Goal: Information Seeking & Learning: Learn about a topic

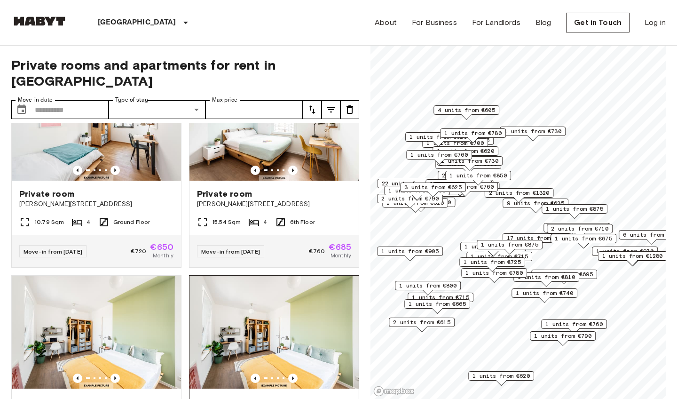
scroll to position [2344, 0]
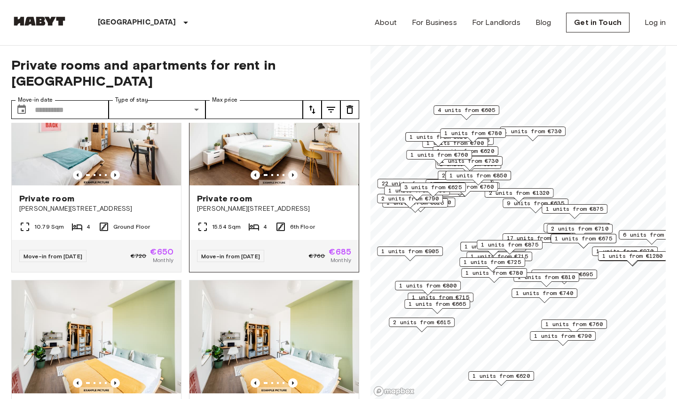
click at [299, 185] on div "Private room Klara-Franke-Straße 24-28" at bounding box center [273, 203] width 169 height 36
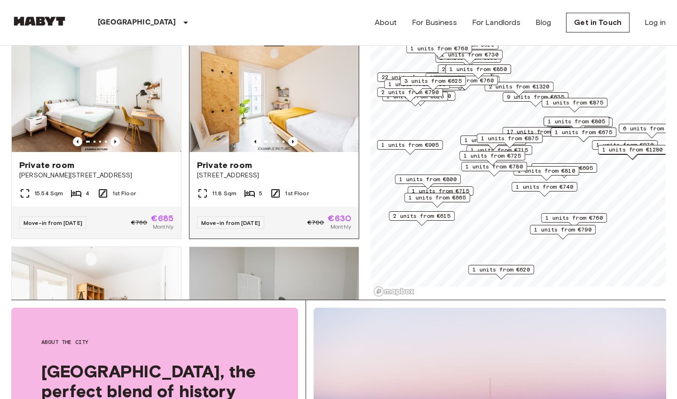
scroll to position [2703, 0]
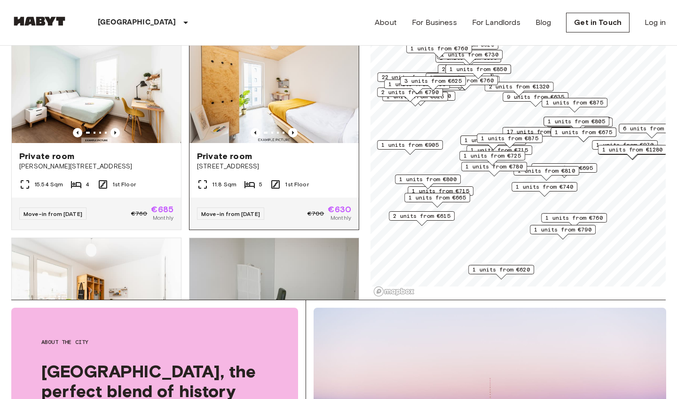
click at [278, 143] on div "Private room Müllerstraße 55A" at bounding box center [273, 161] width 169 height 36
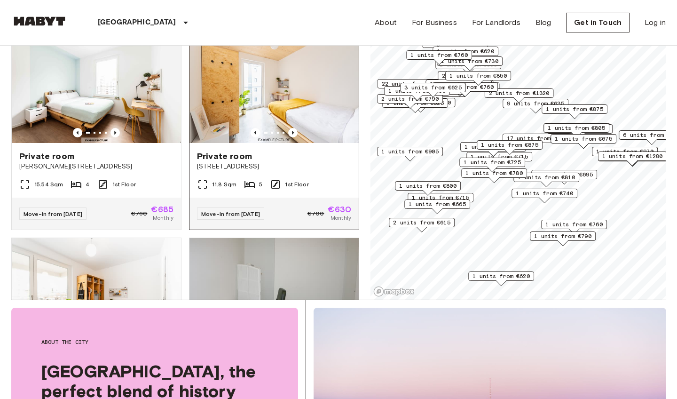
scroll to position [2658, 0]
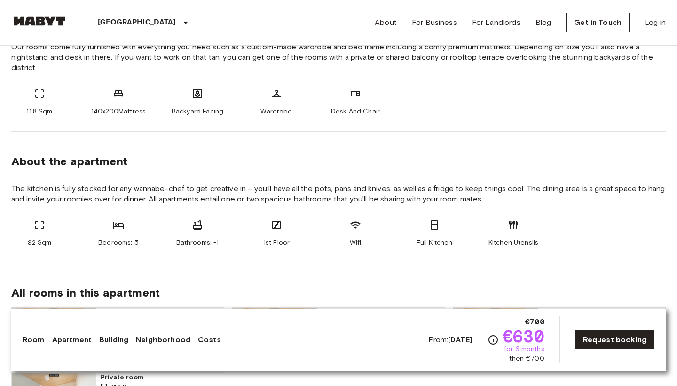
scroll to position [394, 0]
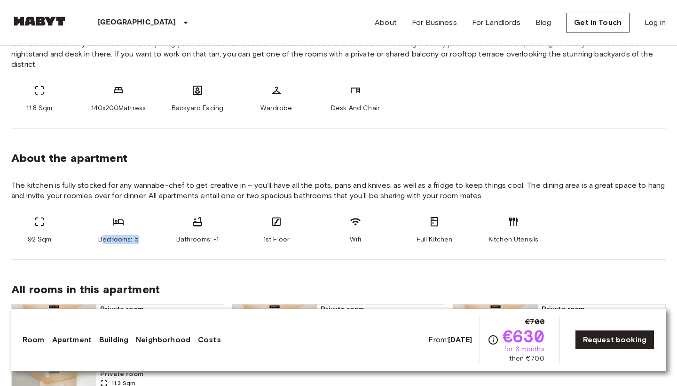
drag, startPoint x: 102, startPoint y: 238, endPoint x: 153, endPoint y: 238, distance: 50.8
click at [153, 238] on div "92 Sqm Bedrooms: 5 Bathrooms: -1 1st Floor Wifi Full Kitchen Kitchen Utensils" at bounding box center [338, 230] width 654 height 28
click at [168, 245] on section "About the apartment The kitchen is fully stocked for any wannabe-chef to get cr…" at bounding box center [338, 193] width 654 height 131
drag, startPoint x: 212, startPoint y: 241, endPoint x: 244, endPoint y: 241, distance: 32.4
click at [243, 241] on div "92 Sqm Bedrooms: 5 Bathrooms: -1 1st Floor Wifi Full Kitchen Kitchen Utensils" at bounding box center [338, 230] width 654 height 28
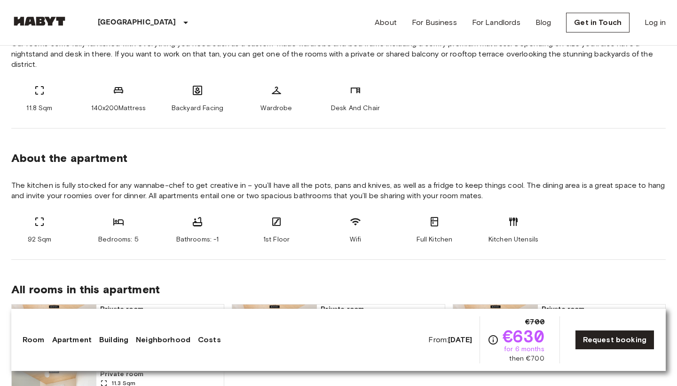
click at [221, 220] on div "Bathrooms: -1" at bounding box center [197, 230] width 56 height 28
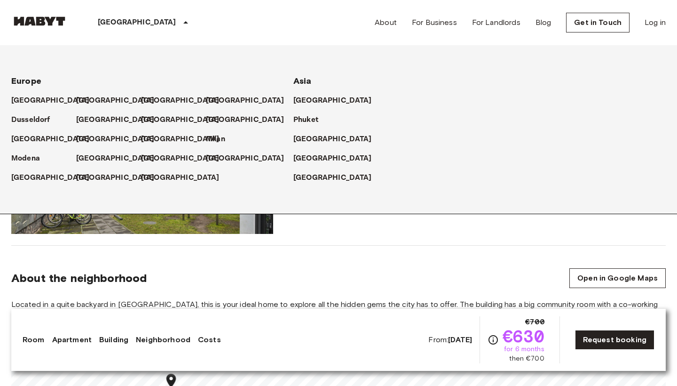
scroll to position [821, 0]
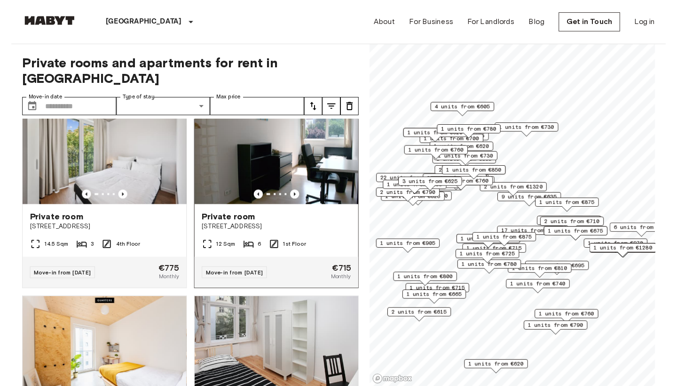
scroll to position [33, 0]
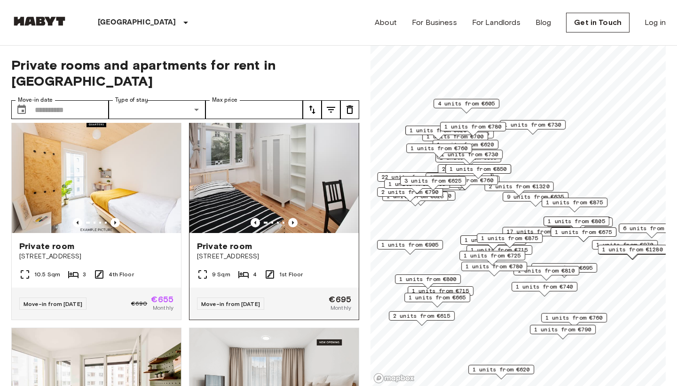
scroll to position [216, 0]
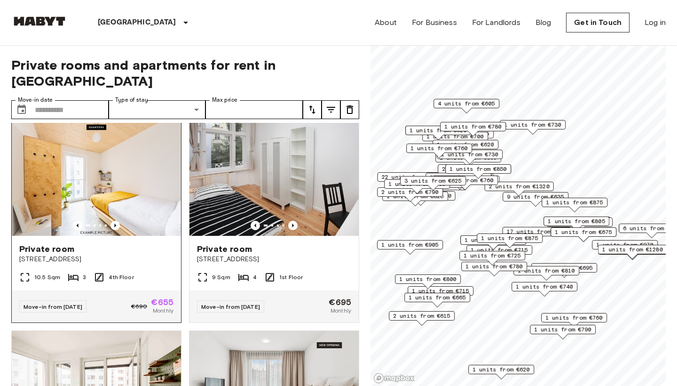
click at [111, 191] on img at bounding box center [96, 179] width 169 height 113
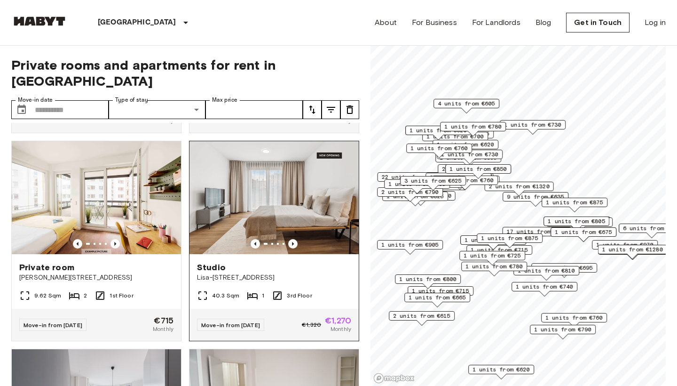
scroll to position [0, 0]
click at [292, 242] on icon "Previous image" at bounding box center [293, 244] width 2 height 4
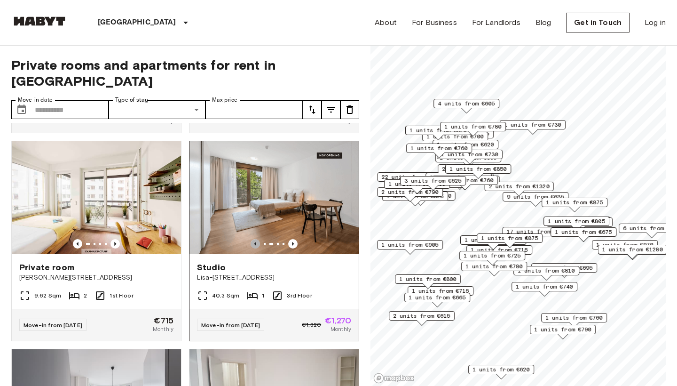
click at [254, 239] on icon "Previous image" at bounding box center [255, 243] width 9 height 9
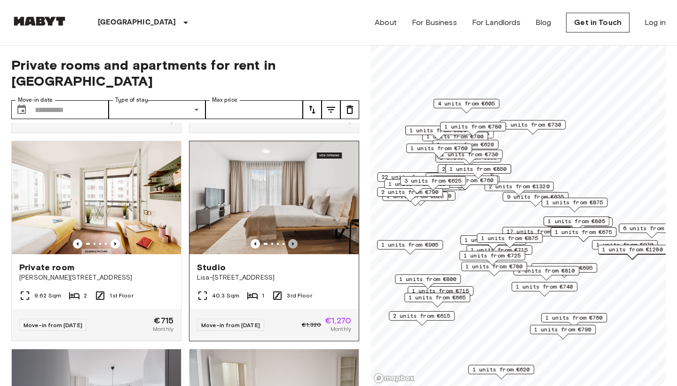
click at [293, 242] on icon "Previous image" at bounding box center [293, 244] width 2 height 4
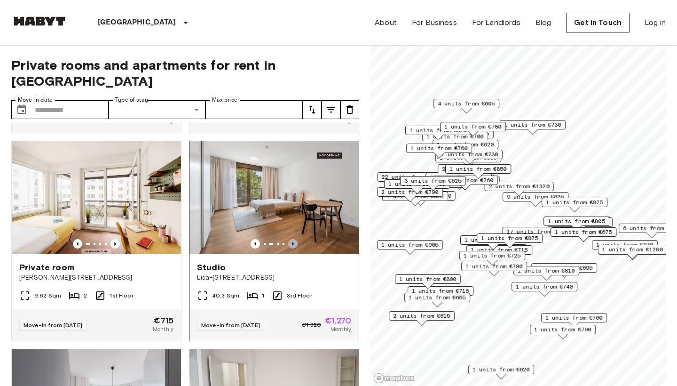
click at [293, 242] on icon "Previous image" at bounding box center [293, 244] width 2 height 4
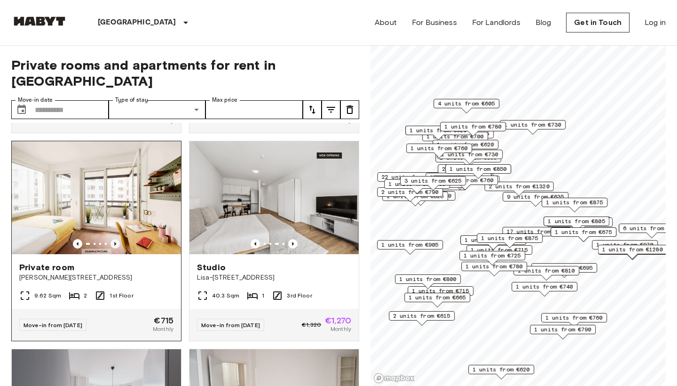
click at [115, 242] on icon "Previous image" at bounding box center [115, 244] width 2 height 4
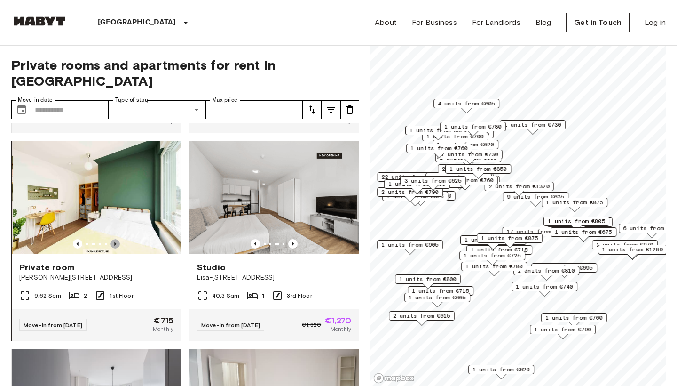
click at [115, 242] on icon "Previous image" at bounding box center [115, 244] width 2 height 4
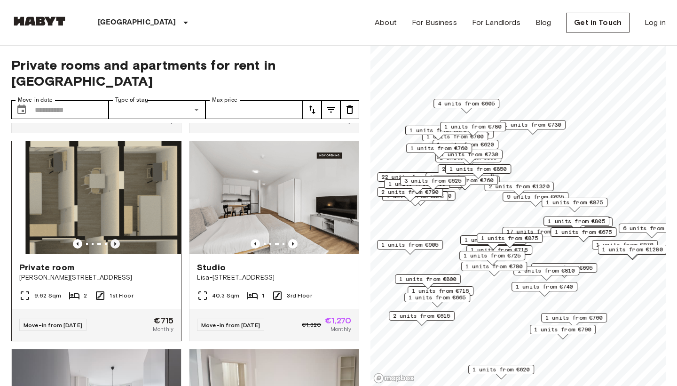
click at [115, 242] on icon "Previous image" at bounding box center [115, 244] width 2 height 4
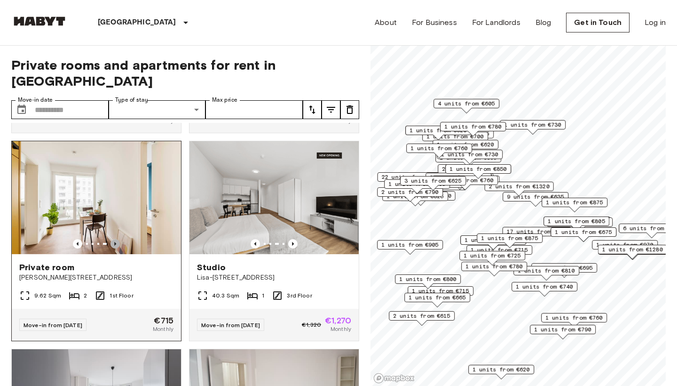
click at [116, 242] on icon "Previous image" at bounding box center [115, 244] width 2 height 4
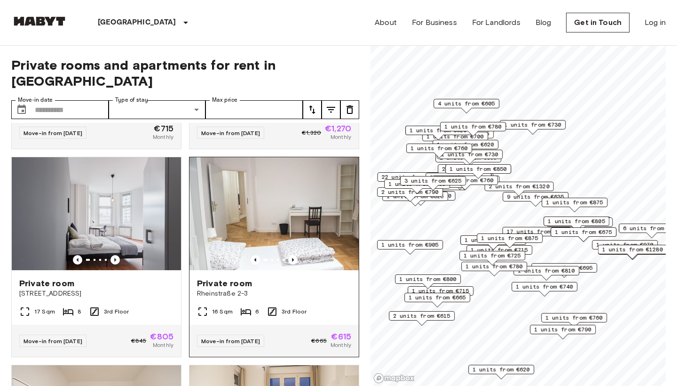
scroll to position [568, 0]
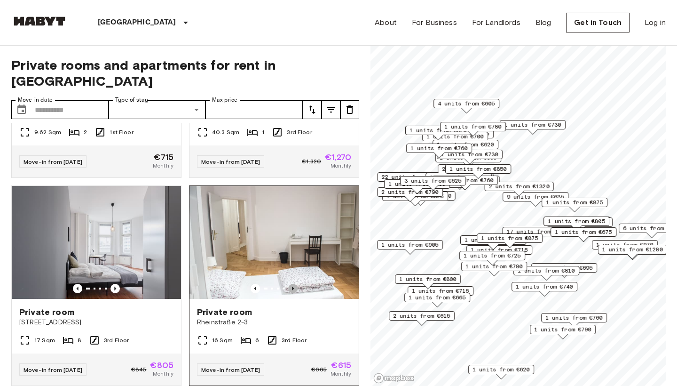
click at [293, 286] on icon "Previous image" at bounding box center [293, 288] width 2 height 4
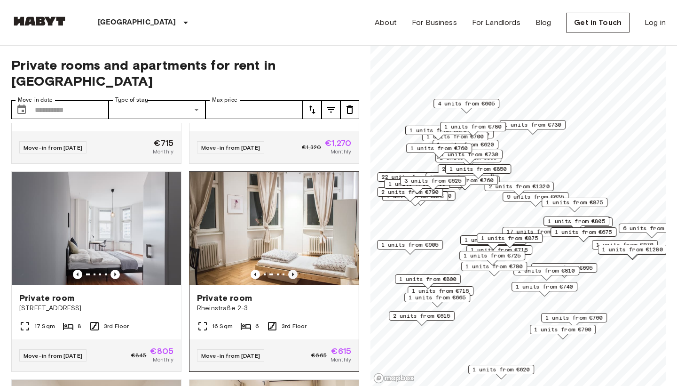
scroll to position [583, 0]
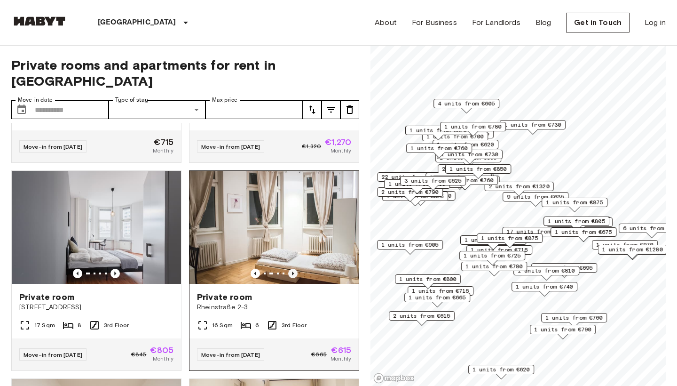
click at [293, 271] on icon "Previous image" at bounding box center [293, 273] width 2 height 4
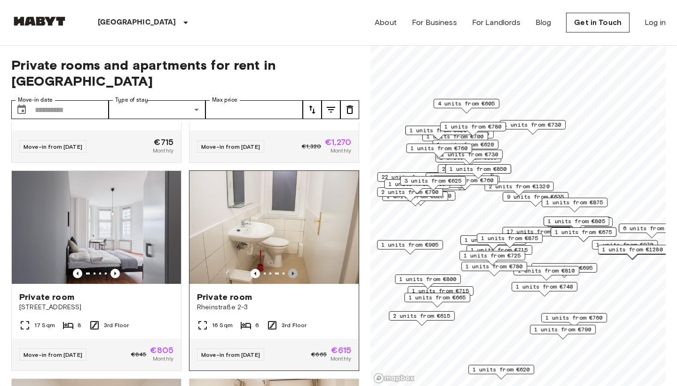
click at [293, 271] on icon "Previous image" at bounding box center [293, 273] width 2 height 4
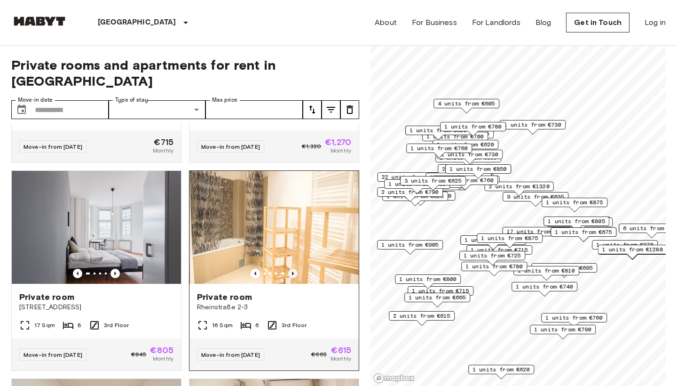
click at [293, 271] on icon "Previous image" at bounding box center [293, 273] width 2 height 4
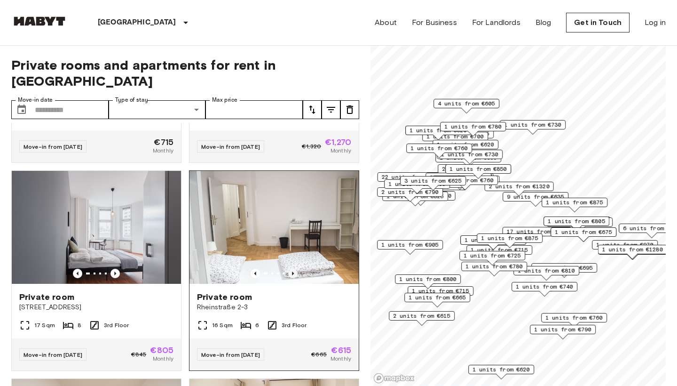
click at [293, 271] on icon "Previous image" at bounding box center [293, 273] width 2 height 4
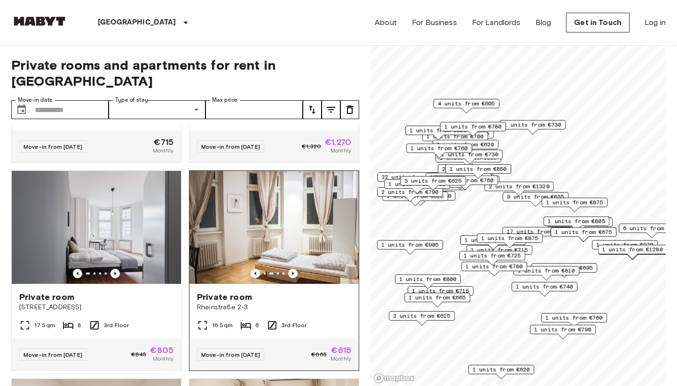
click at [258, 268] on icon "Previous image" at bounding box center [255, 272] width 9 height 9
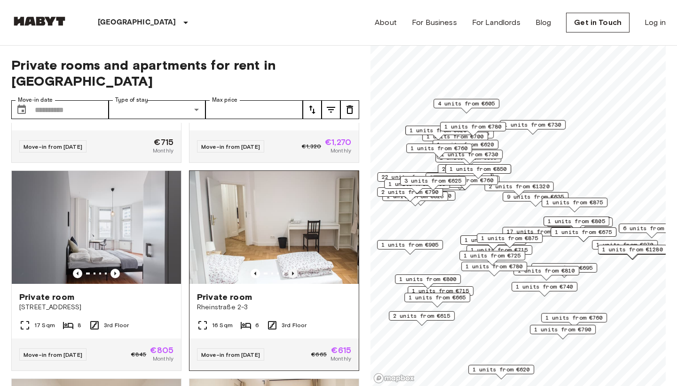
click at [292, 268] on icon "Previous image" at bounding box center [292, 272] width 9 height 9
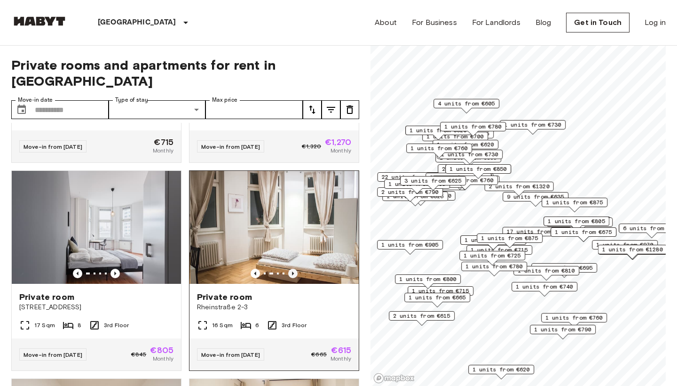
click at [292, 268] on icon "Previous image" at bounding box center [292, 272] width 9 height 9
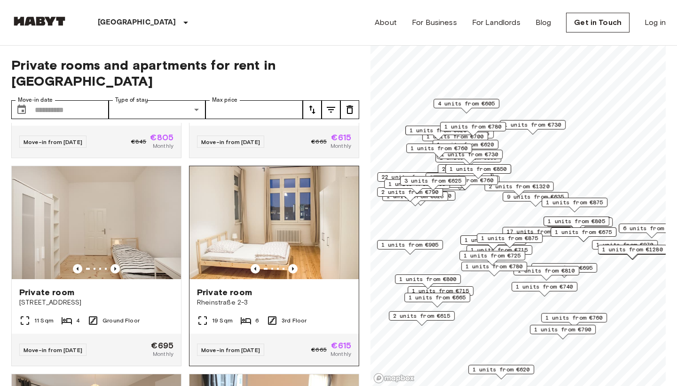
scroll to position [797, 0]
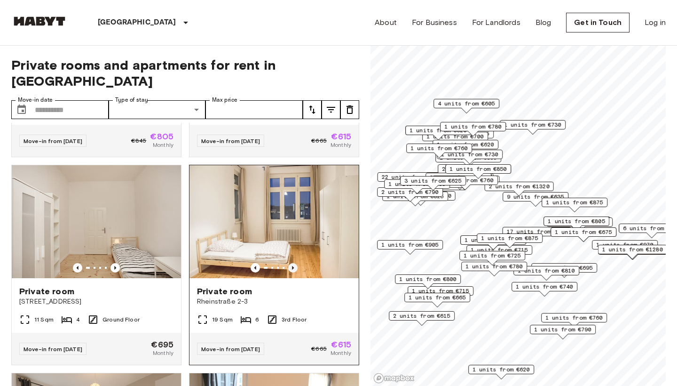
click at [291, 263] on icon "Previous image" at bounding box center [292, 267] width 9 height 9
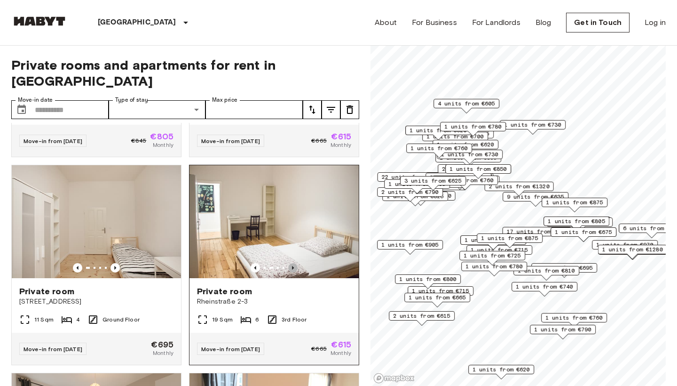
click at [292, 263] on icon "Previous image" at bounding box center [292, 267] width 9 height 9
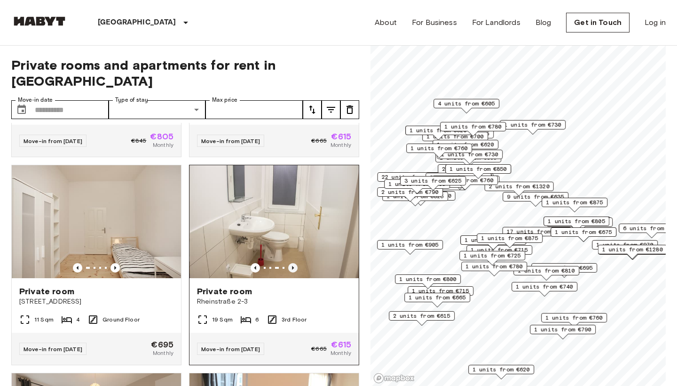
click at [292, 263] on icon "Previous image" at bounding box center [292, 267] width 9 height 9
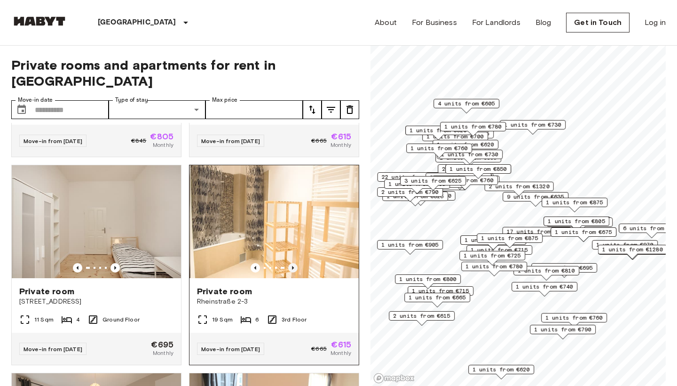
click at [292, 263] on icon "Previous image" at bounding box center [292, 267] width 9 height 9
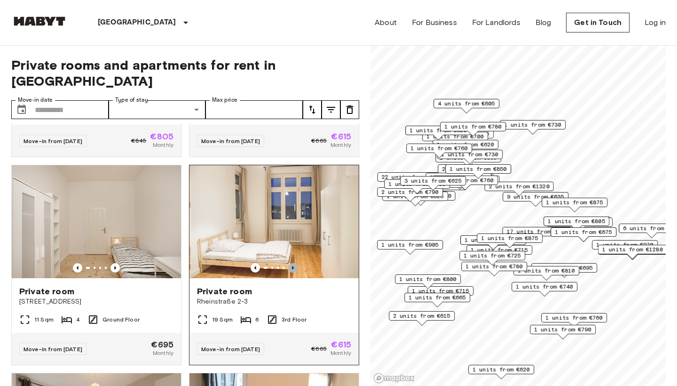
click at [292, 263] on icon "Previous image" at bounding box center [292, 267] width 9 height 9
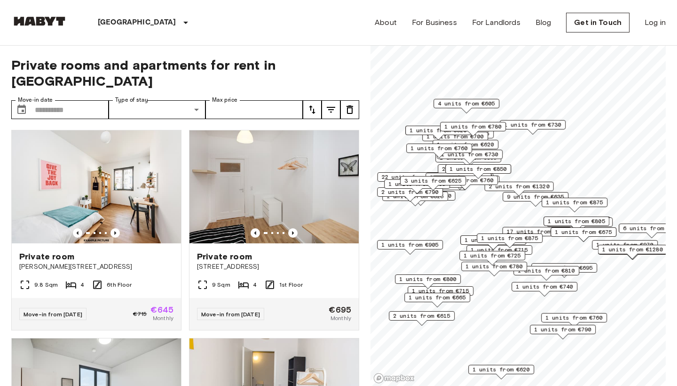
scroll to position [1692, 0]
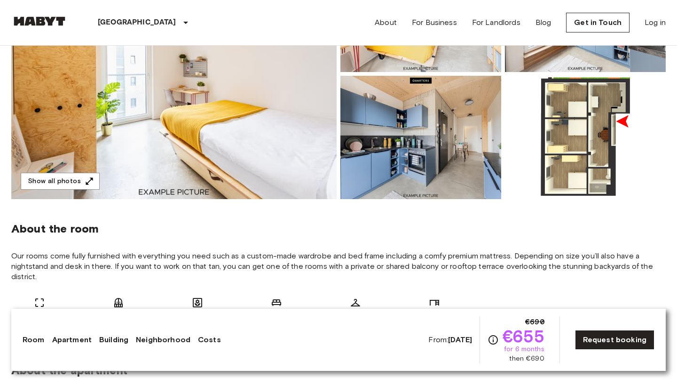
scroll to position [177, 0]
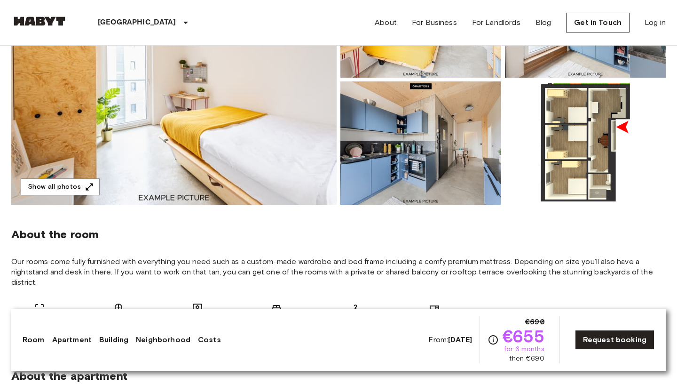
click at [240, 135] on img at bounding box center [173, 79] width 325 height 250
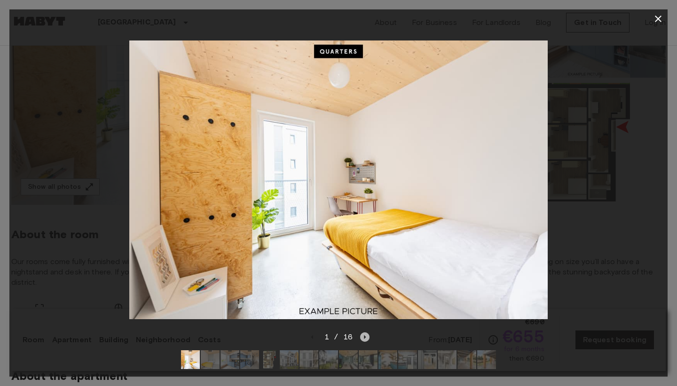
click at [364, 338] on icon "Next image" at bounding box center [365, 337] width 2 height 4
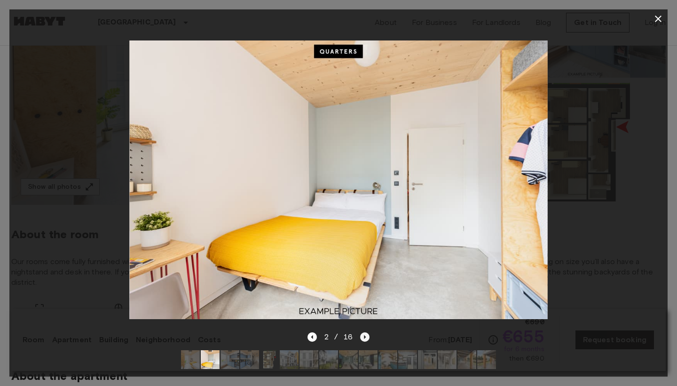
click at [364, 338] on icon "Next image" at bounding box center [365, 337] width 2 height 4
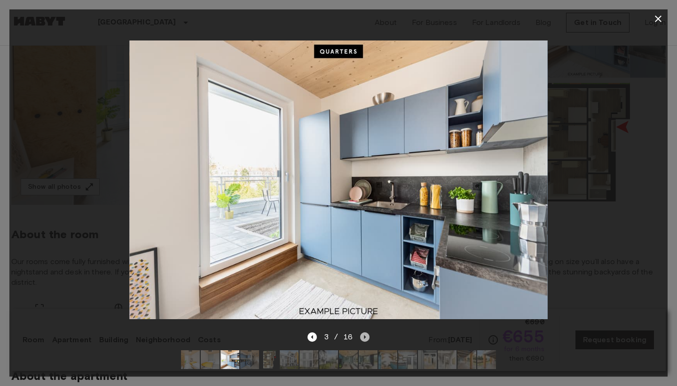
click at [364, 338] on icon "Next image" at bounding box center [365, 337] width 2 height 4
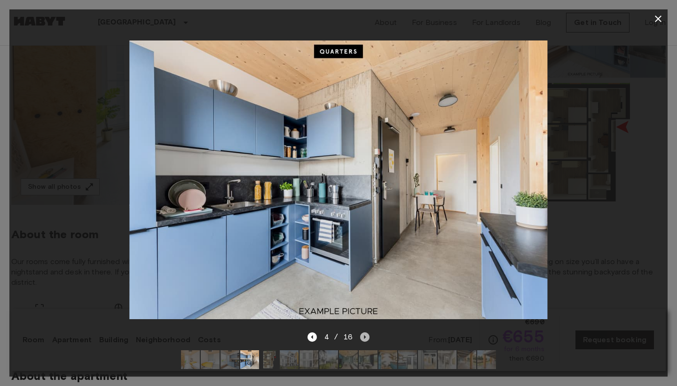
click at [364, 339] on icon "Next image" at bounding box center [364, 336] width 9 height 9
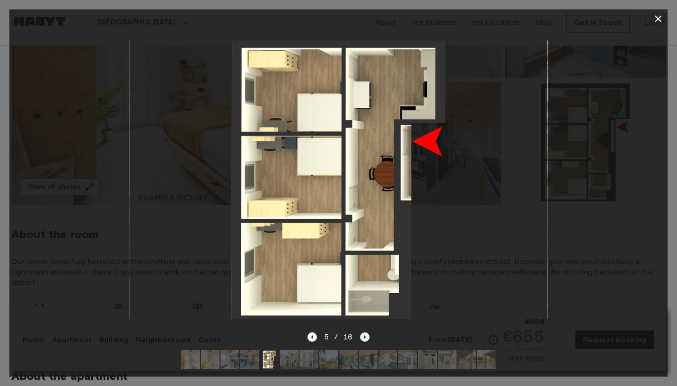
click at [364, 339] on icon "Next image" at bounding box center [364, 336] width 9 height 9
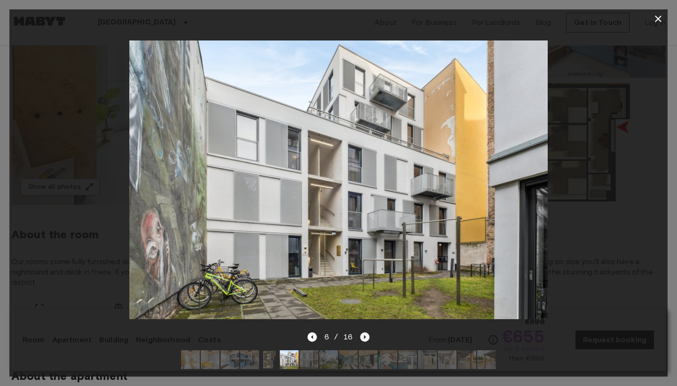
click at [365, 337] on icon "Next image" at bounding box center [365, 337] width 2 height 4
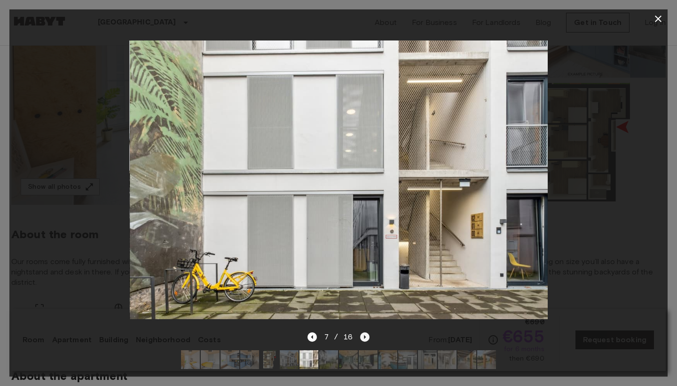
click at [365, 337] on icon "Next image" at bounding box center [365, 337] width 2 height 4
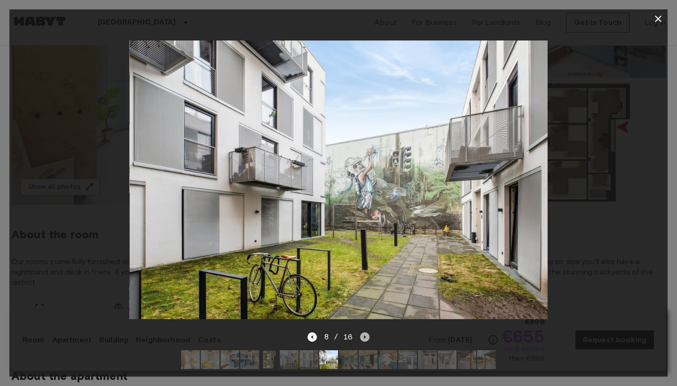
click at [365, 338] on icon "Next image" at bounding box center [364, 336] width 9 height 9
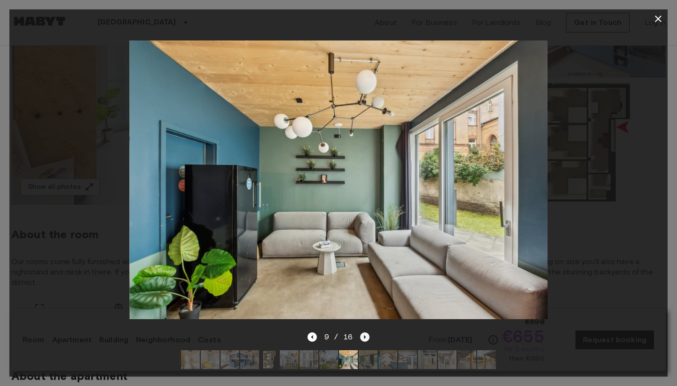
click at [365, 338] on icon "Next image" at bounding box center [364, 336] width 9 height 9
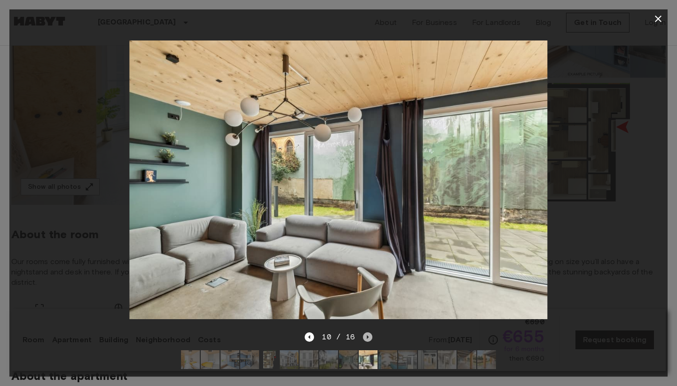
click at [365, 338] on icon "Next image" at bounding box center [367, 336] width 9 height 9
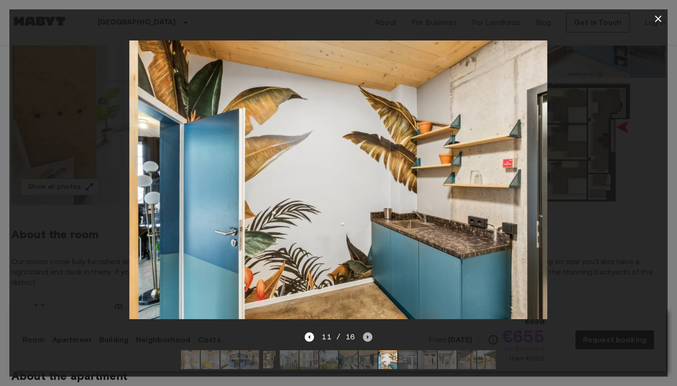
click at [365, 338] on icon "Next image" at bounding box center [367, 336] width 9 height 9
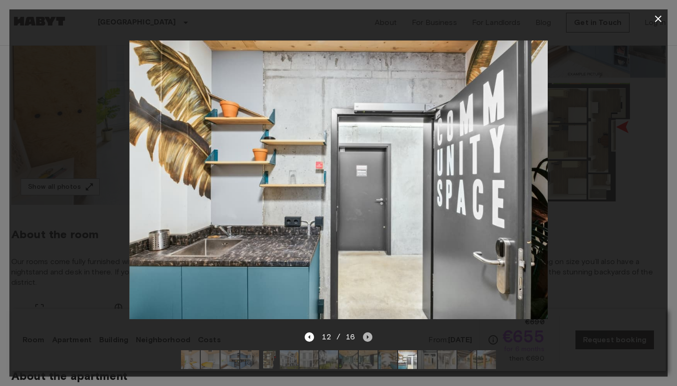
click at [365, 338] on icon "Next image" at bounding box center [367, 336] width 9 height 9
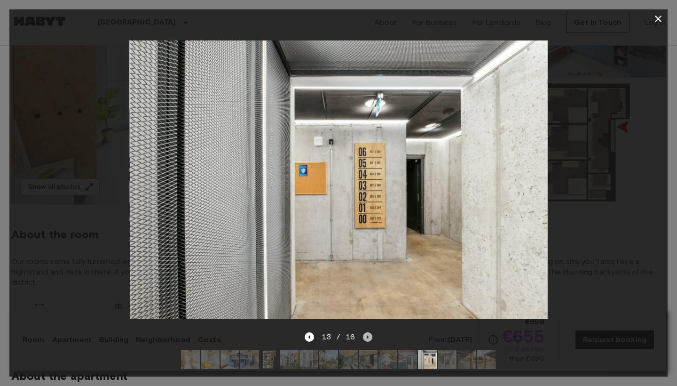
click at [365, 338] on icon "Next image" at bounding box center [367, 336] width 9 height 9
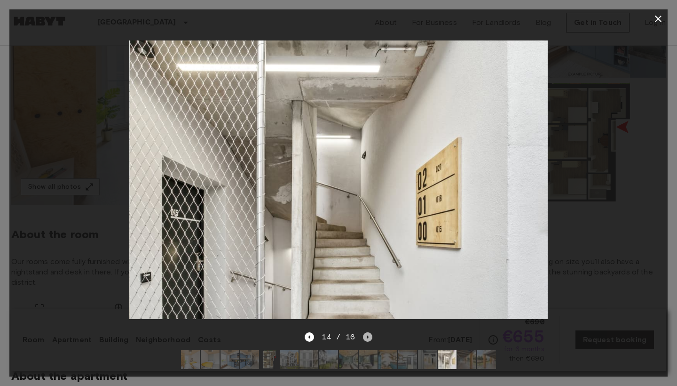
click at [365, 338] on icon "Next image" at bounding box center [367, 336] width 9 height 9
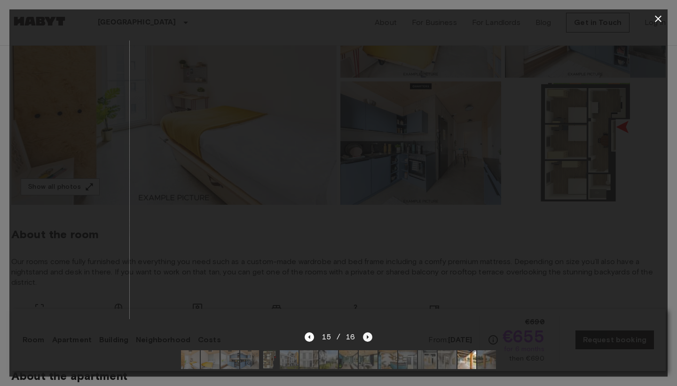
click at [365, 338] on icon "Next image" at bounding box center [367, 336] width 9 height 9
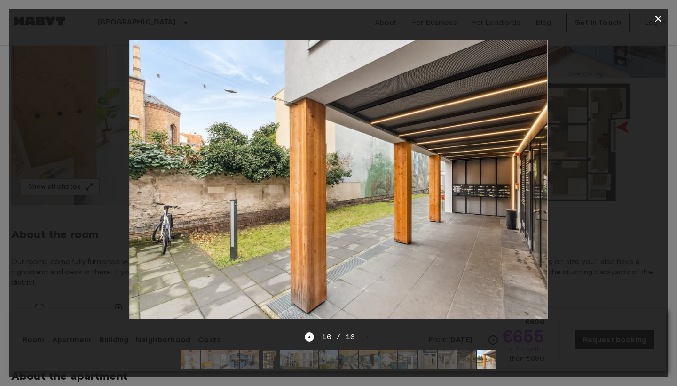
click at [662, 22] on icon "button" at bounding box center [658, 18] width 11 height 11
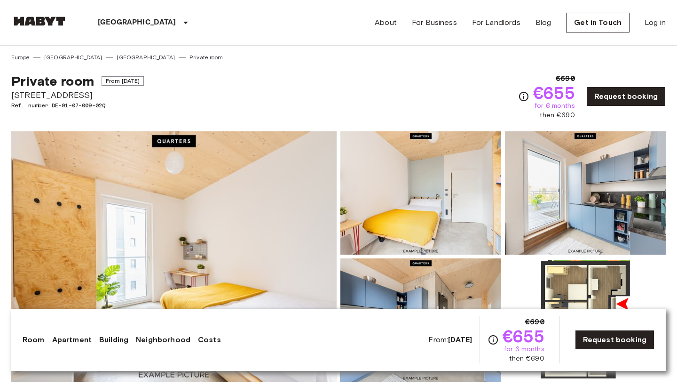
scroll to position [0, 0]
drag, startPoint x: 352, startPoint y: 71, endPoint x: 507, endPoint y: 75, distance: 155.2
click at [507, 76] on div "Private room From [DATE] [STREET_ADDRESS]. number DE-01-07-009-02Q €690 €655 fo…" at bounding box center [338, 91] width 654 height 58
drag, startPoint x: 495, startPoint y: 81, endPoint x: 552, endPoint y: 103, distance: 60.9
click at [552, 104] on div "Private room From [DATE] [STREET_ADDRESS]. number DE-01-07-009-02Q €690 €655 fo…" at bounding box center [338, 91] width 654 height 58
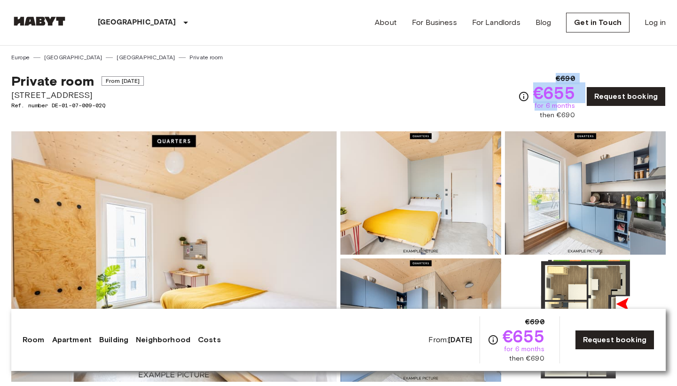
click at [436, 92] on div "Private room From [DATE] [STREET_ADDRESS]. number DE-01-07-009-02Q €690 €655 fo…" at bounding box center [338, 91] width 654 height 58
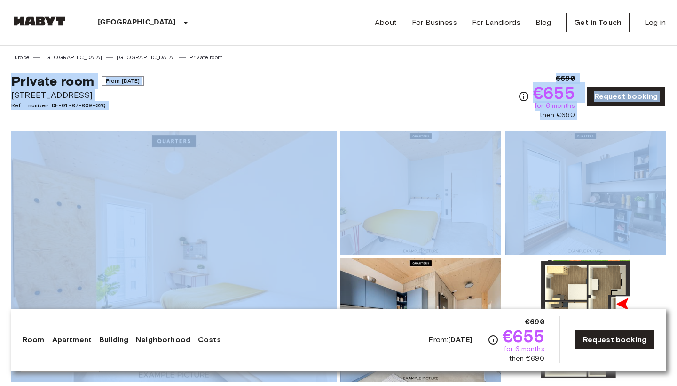
drag, startPoint x: 520, startPoint y: 56, endPoint x: 560, endPoint y: 126, distance: 79.8
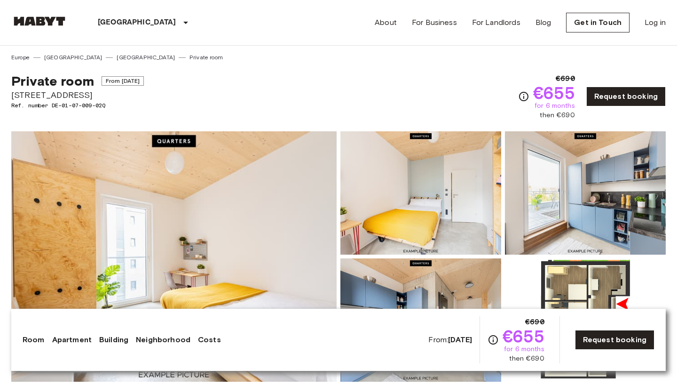
click at [412, 88] on div "Private room From [DATE] [STREET_ADDRESS]. number DE-01-07-009-02Q €690 €655 fo…" at bounding box center [338, 91] width 654 height 58
drag, startPoint x: 9, startPoint y: 19, endPoint x: 286, endPoint y: 39, distance: 277.7
click at [287, 40] on nav "[GEOGRAPHIC_DATA] [GEOGRAPHIC_DATA] [GEOGRAPHIC_DATA] [GEOGRAPHIC_DATA] [GEOGRA…" at bounding box center [338, 22] width 677 height 45
click at [287, 85] on div "Private room From [DATE] [STREET_ADDRESS]. number DE-01-07-009-02Q €690 €655 fo…" at bounding box center [338, 91] width 654 height 58
click at [260, 177] on img at bounding box center [173, 256] width 325 height 250
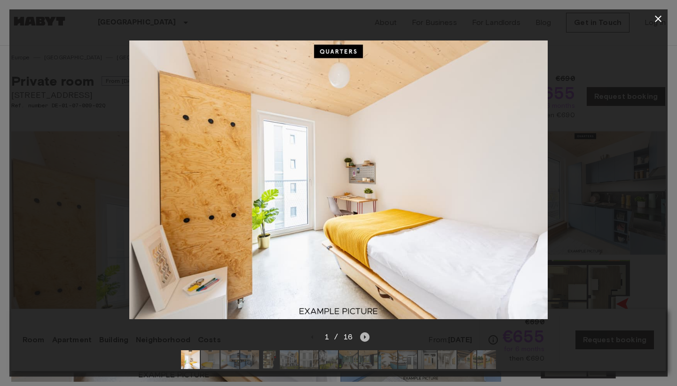
click at [365, 333] on icon "Next image" at bounding box center [364, 336] width 9 height 9
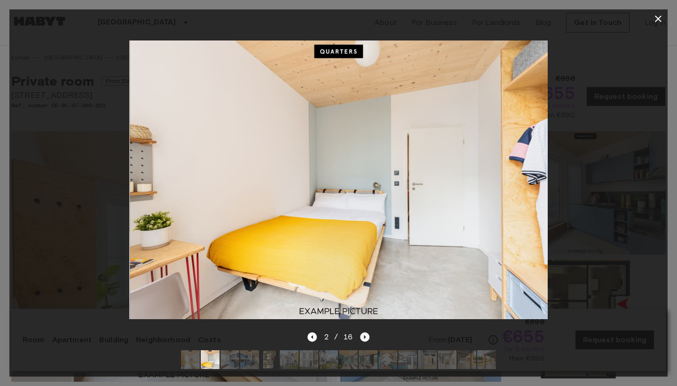
click at [365, 335] on icon "Next image" at bounding box center [364, 336] width 9 height 9
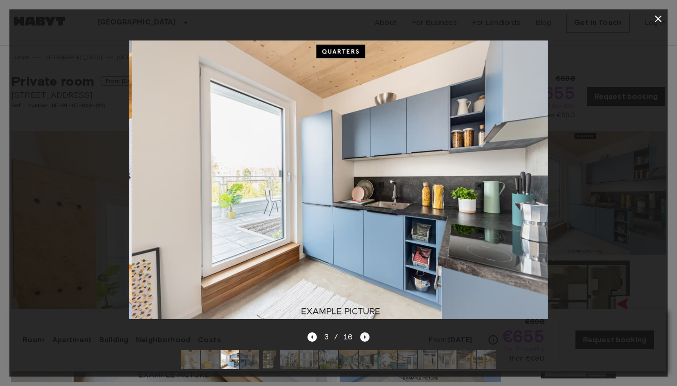
click at [365, 335] on icon "Next image" at bounding box center [364, 336] width 9 height 9
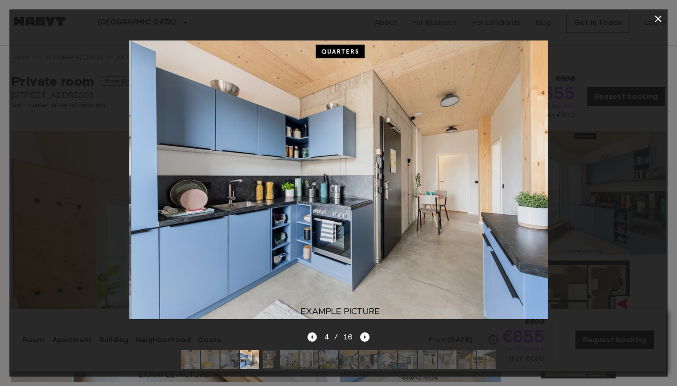
click at [312, 335] on icon "Previous image" at bounding box center [311, 336] width 9 height 9
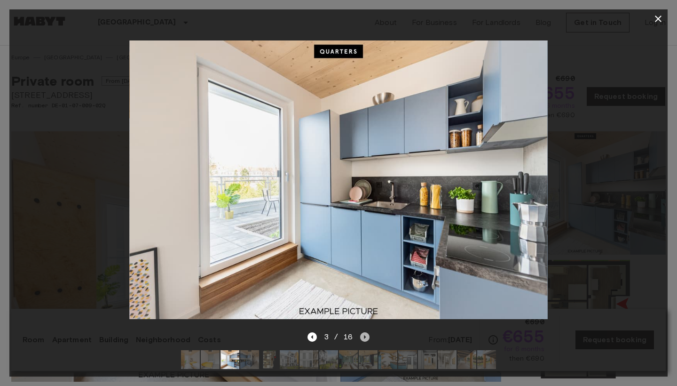
click at [363, 334] on icon "Next image" at bounding box center [364, 336] width 9 height 9
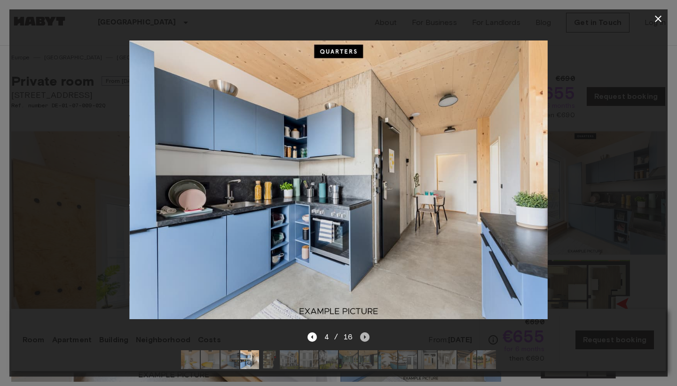
click at [363, 336] on icon "Next image" at bounding box center [364, 336] width 9 height 9
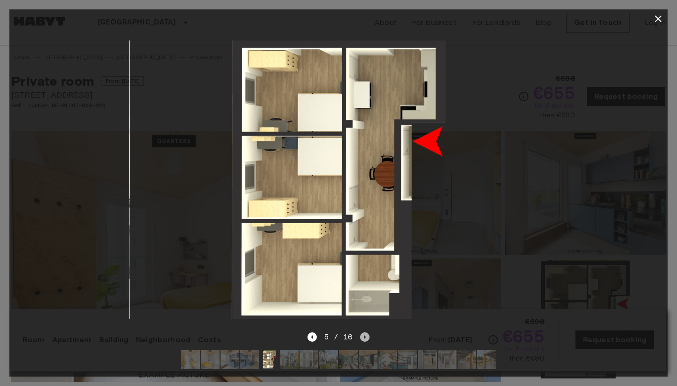
click at [364, 337] on icon "Next image" at bounding box center [365, 337] width 2 height 4
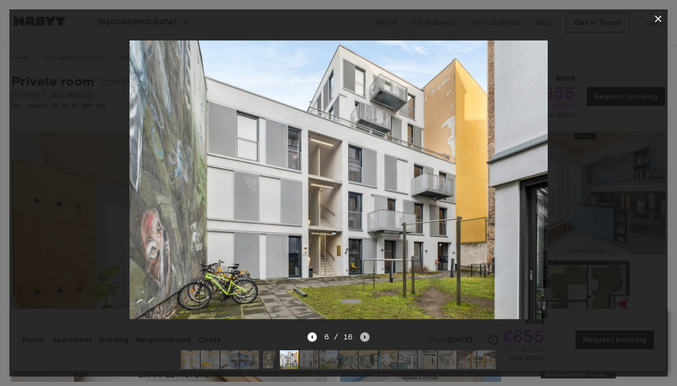
click at [364, 337] on icon "Next image" at bounding box center [365, 337] width 2 height 4
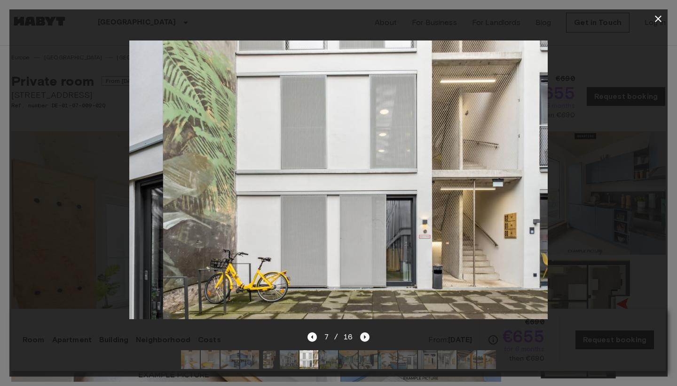
click at [364, 337] on icon "Next image" at bounding box center [365, 337] width 2 height 4
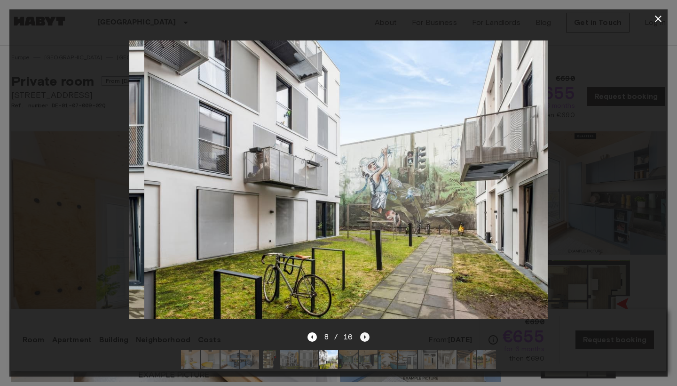
click at [364, 337] on icon "Next image" at bounding box center [365, 337] width 2 height 4
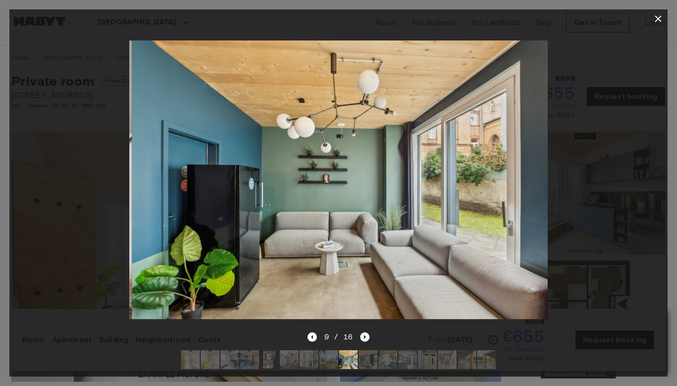
click at [364, 337] on icon "Next image" at bounding box center [365, 337] width 2 height 4
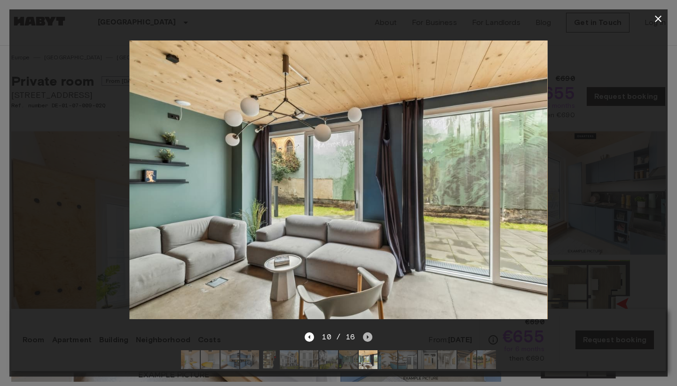
click at [364, 337] on icon "Next image" at bounding box center [367, 336] width 9 height 9
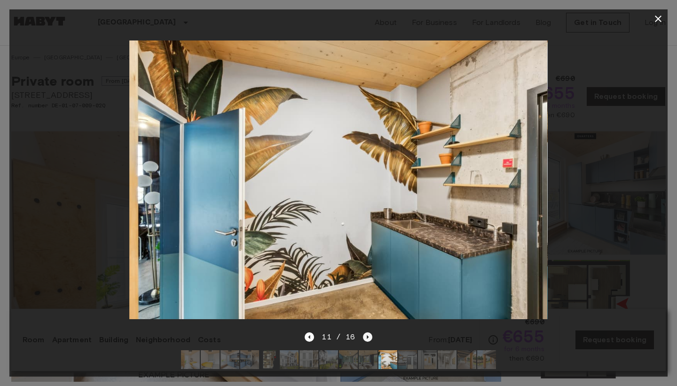
click at [366, 337] on icon "Next image" at bounding box center [367, 336] width 9 height 9
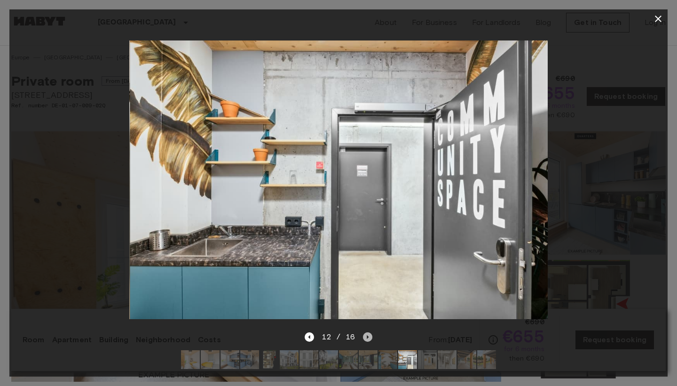
click at [366, 337] on icon "Next image" at bounding box center [367, 336] width 9 height 9
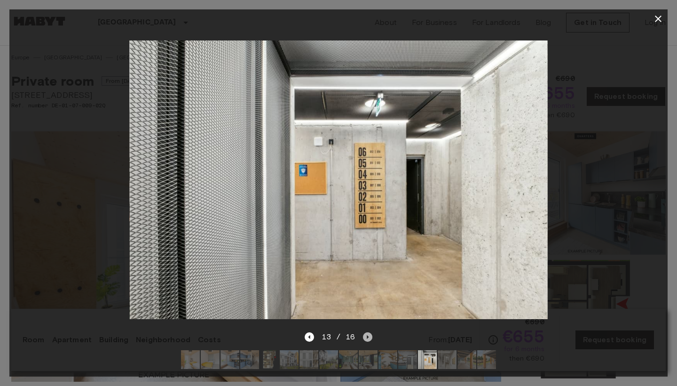
click at [366, 337] on icon "Next image" at bounding box center [367, 336] width 9 height 9
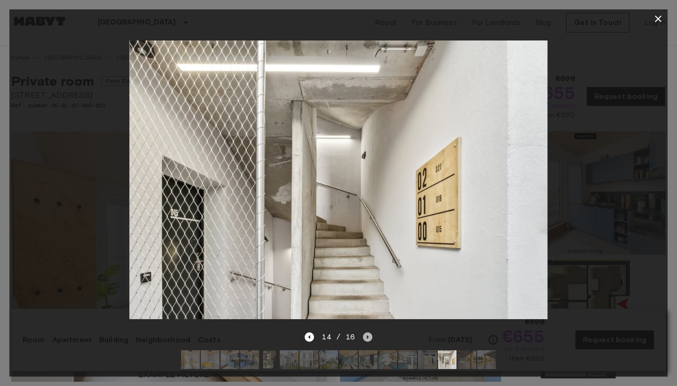
click at [366, 337] on icon "Next image" at bounding box center [367, 336] width 9 height 9
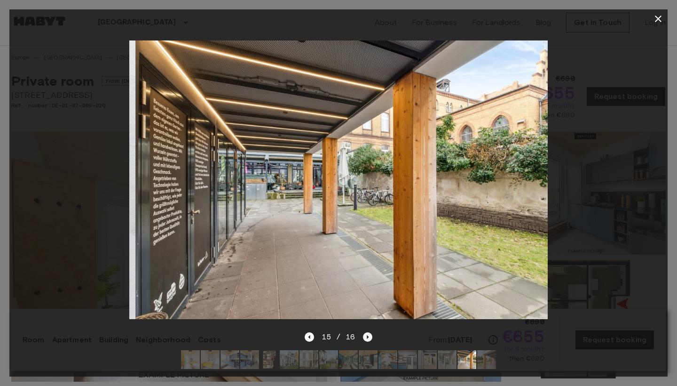
click at [366, 337] on icon "Next image" at bounding box center [367, 336] width 9 height 9
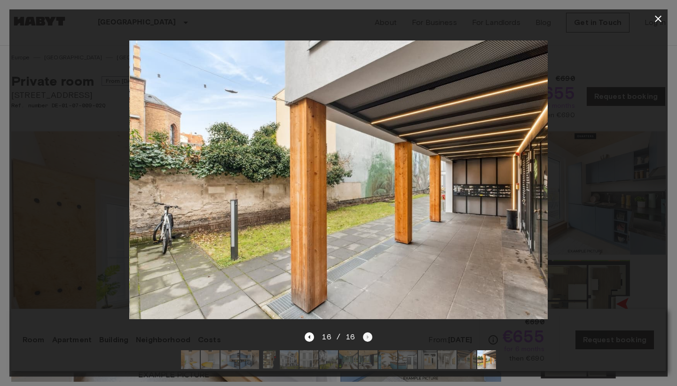
click at [366, 337] on div "16 / 16" at bounding box center [338, 336] width 67 height 11
click at [307, 337] on icon "Previous image" at bounding box center [309, 336] width 9 height 9
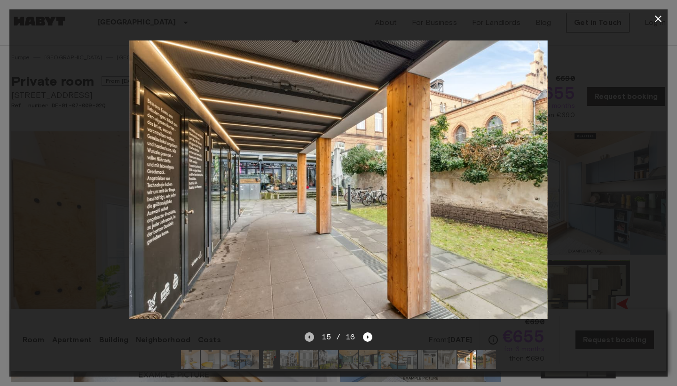
click at [310, 339] on icon "Previous image" at bounding box center [309, 336] width 9 height 9
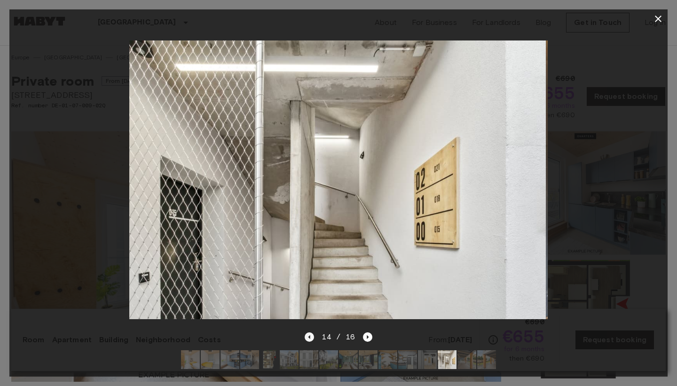
click at [310, 339] on icon "Previous image" at bounding box center [309, 336] width 9 height 9
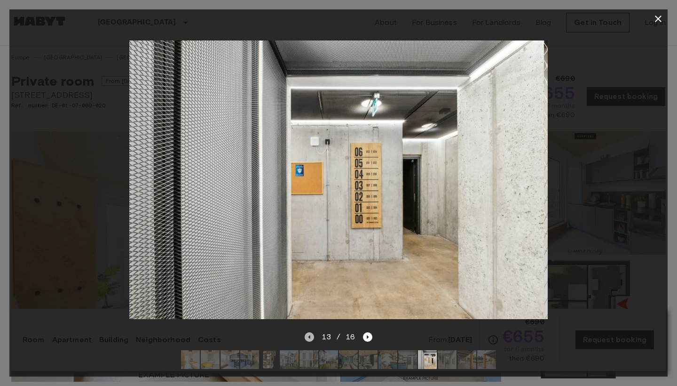
click at [310, 339] on icon "Previous image" at bounding box center [309, 336] width 9 height 9
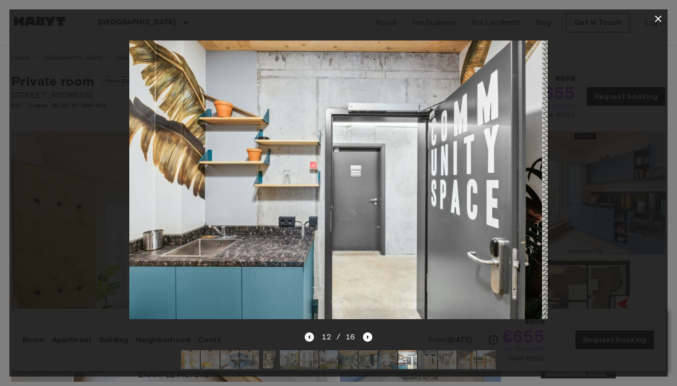
click at [310, 339] on icon "Previous image" at bounding box center [309, 336] width 9 height 9
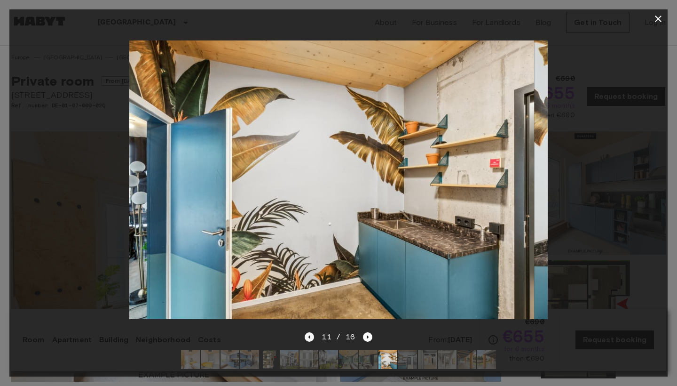
click at [310, 339] on icon "Previous image" at bounding box center [309, 336] width 9 height 9
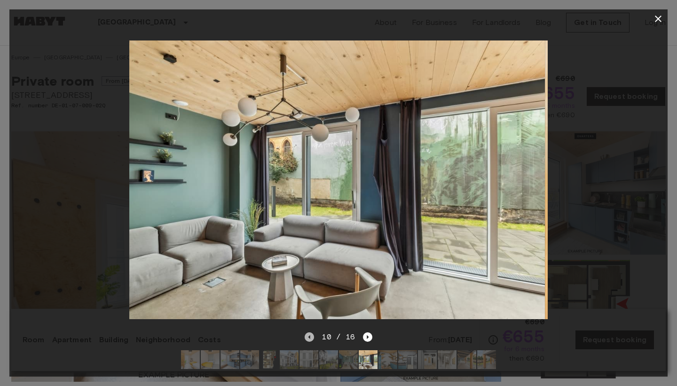
click at [310, 339] on icon "Previous image" at bounding box center [309, 336] width 9 height 9
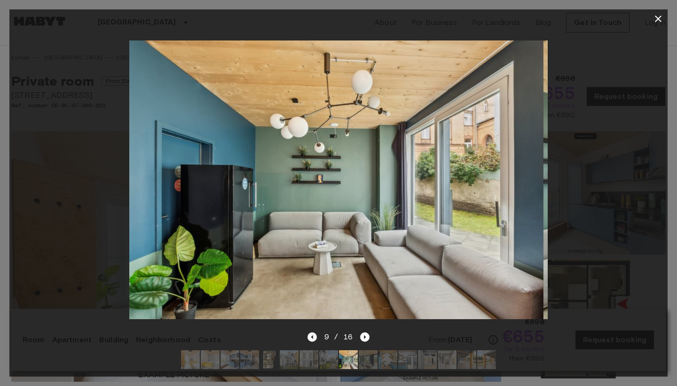
click at [310, 339] on icon "Previous image" at bounding box center [311, 336] width 9 height 9
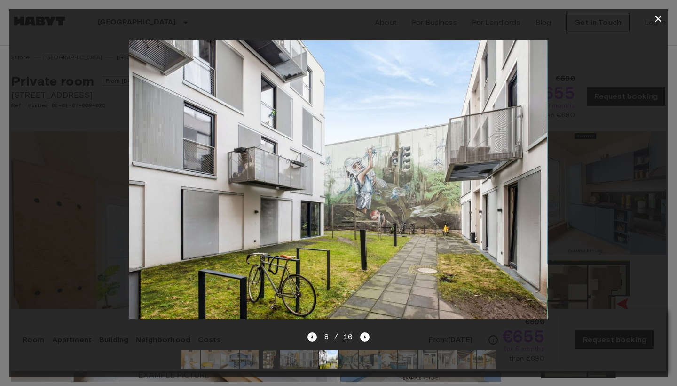
click at [310, 339] on icon "Previous image" at bounding box center [311, 336] width 9 height 9
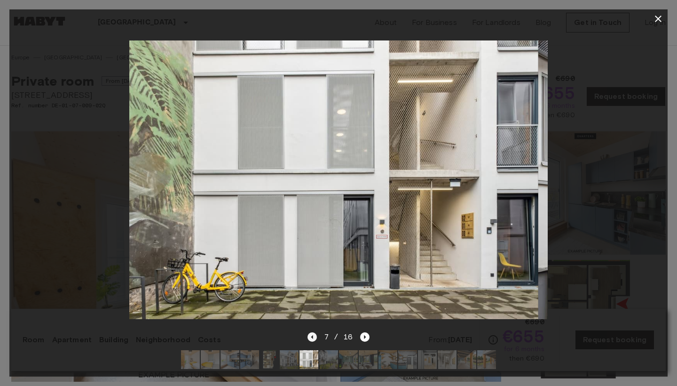
click at [310, 339] on icon "Previous image" at bounding box center [311, 336] width 9 height 9
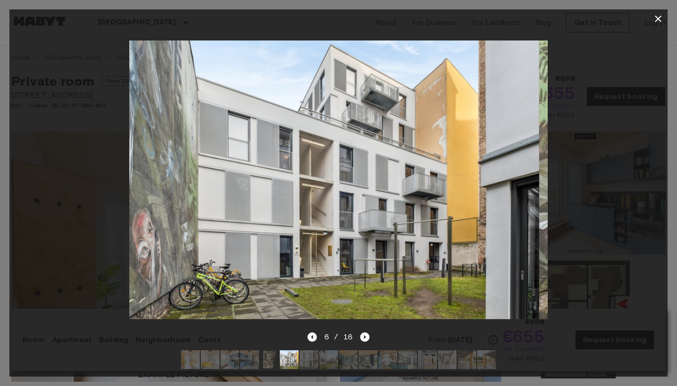
click at [310, 339] on icon "Previous image" at bounding box center [311, 336] width 9 height 9
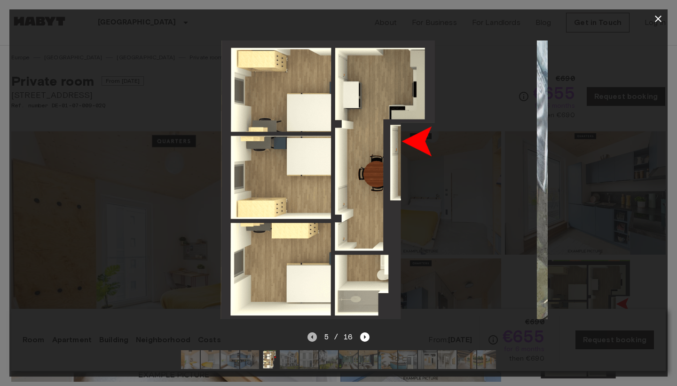
click at [310, 339] on icon "Previous image" at bounding box center [311, 336] width 9 height 9
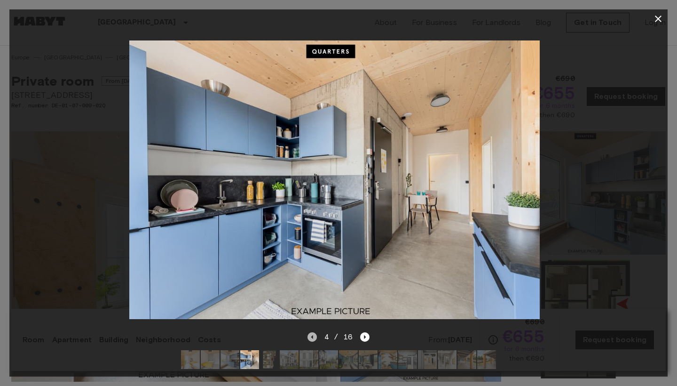
click at [310, 339] on icon "Previous image" at bounding box center [311, 336] width 9 height 9
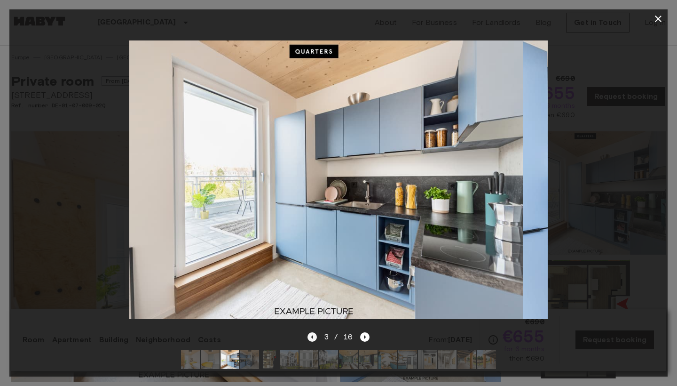
click at [310, 339] on icon "Previous image" at bounding box center [311, 336] width 9 height 9
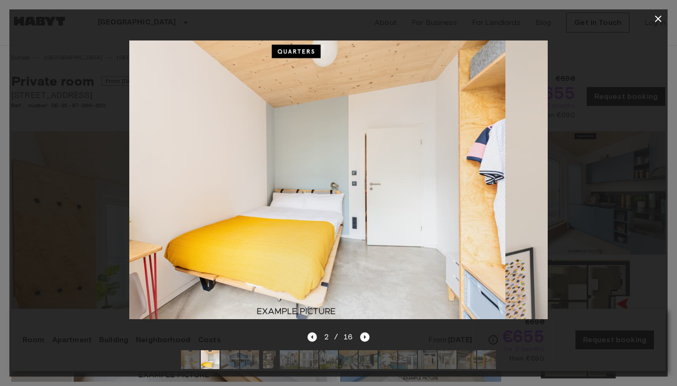
click at [310, 339] on icon "Previous image" at bounding box center [311, 336] width 9 height 9
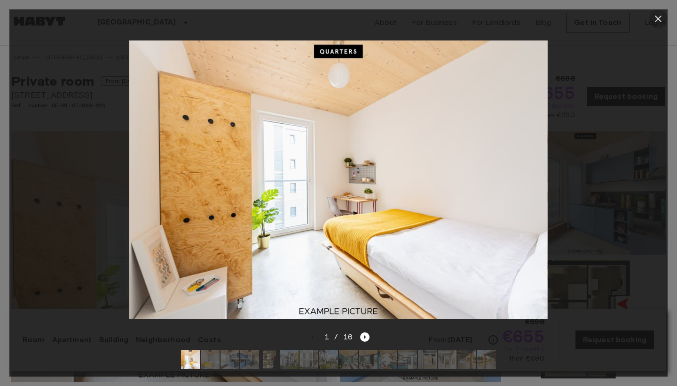
click at [656, 17] on icon "button" at bounding box center [658, 19] width 7 height 7
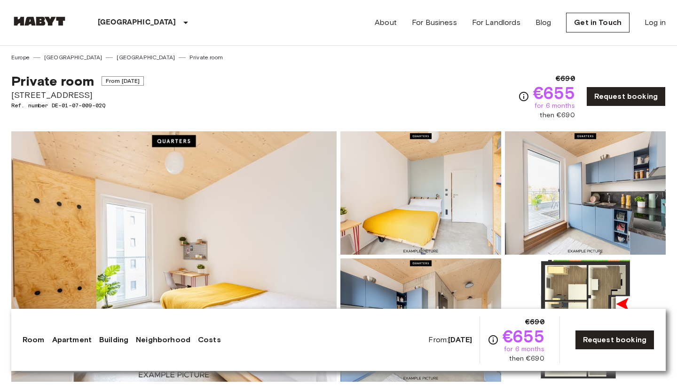
drag, startPoint x: 363, startPoint y: 75, endPoint x: 525, endPoint y: 94, distance: 163.8
click at [526, 95] on div "Private room From [DATE] [STREET_ADDRESS]. number DE-01-07-009-02Q €690 €655 fo…" at bounding box center [338, 91] width 654 height 58
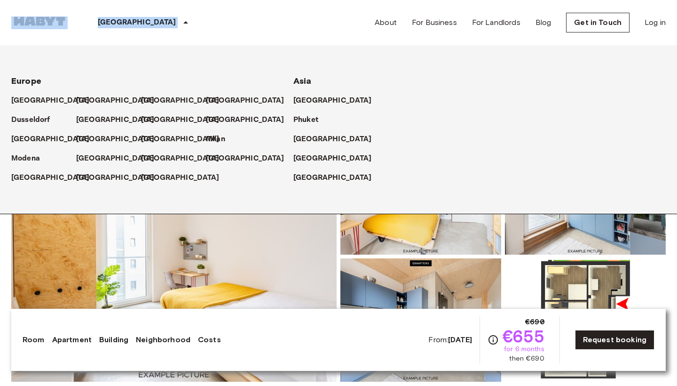
drag, startPoint x: 3, startPoint y: 9, endPoint x: 148, endPoint y: 19, distance: 145.2
click at [148, 19] on nav "[GEOGRAPHIC_DATA] [GEOGRAPHIC_DATA] [GEOGRAPHIC_DATA] [GEOGRAPHIC_DATA] [GEOGRA…" at bounding box center [338, 22] width 677 height 45
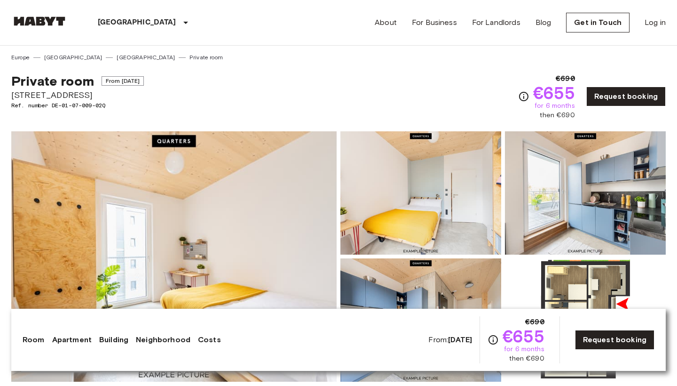
click at [256, 36] on div "[GEOGRAPHIC_DATA] [GEOGRAPHIC_DATA] [GEOGRAPHIC_DATA] [GEOGRAPHIC_DATA] [GEOGRA…" at bounding box center [338, 22] width 654 height 45
drag, startPoint x: 355, startPoint y: 69, endPoint x: 405, endPoint y: 68, distance: 50.3
click at [405, 69] on div "Private room From [DATE] [STREET_ADDRESS]. number DE-01-07-009-02Q €690 €655 fo…" at bounding box center [338, 91] width 654 height 58
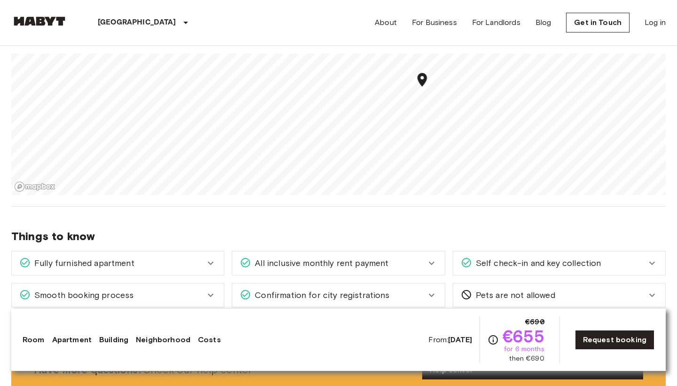
scroll to position [1042, 0]
